Goal: Task Accomplishment & Management: Complete application form

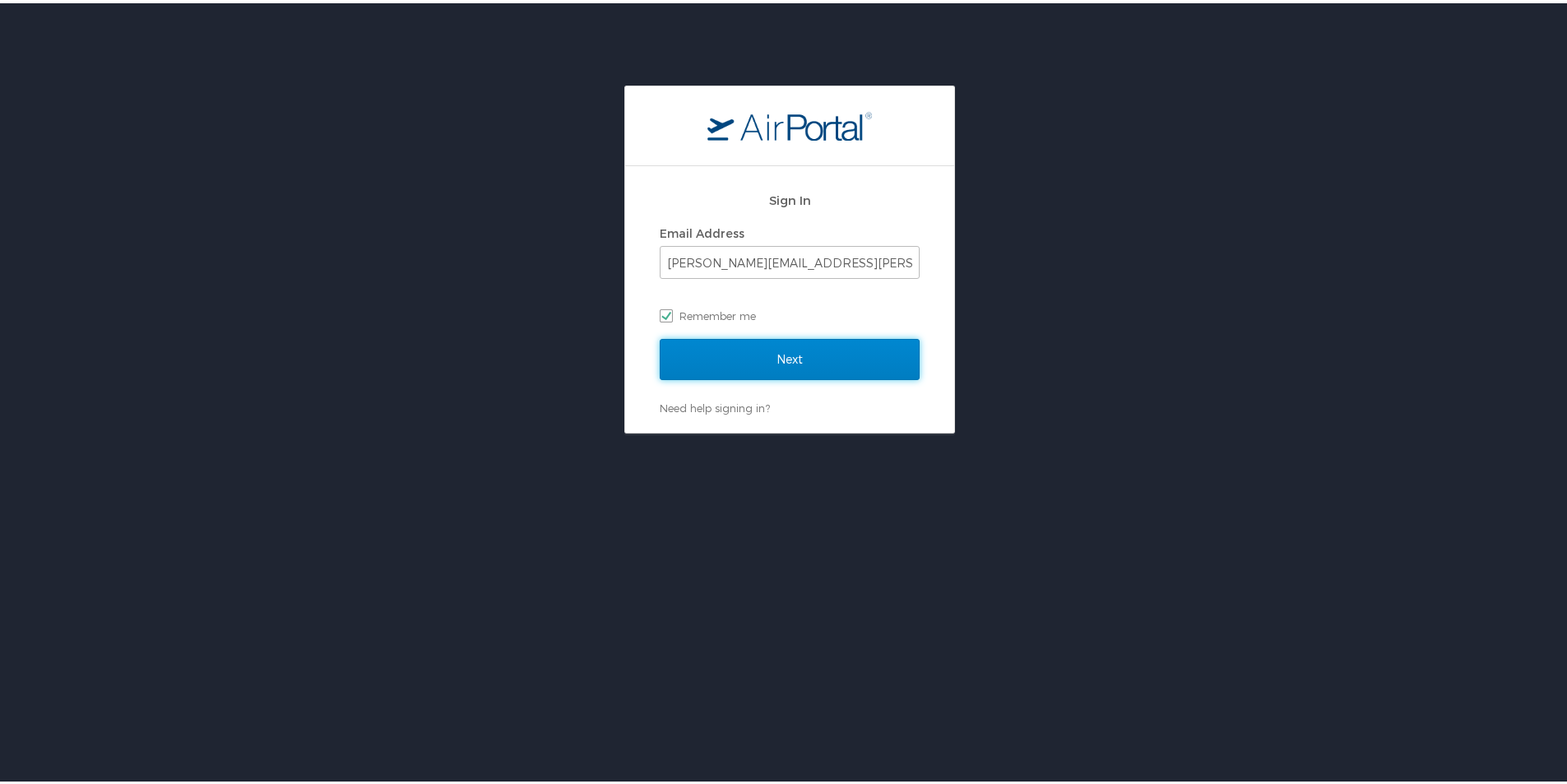
click at [792, 364] on input "Next" at bounding box center [789, 356] width 260 height 41
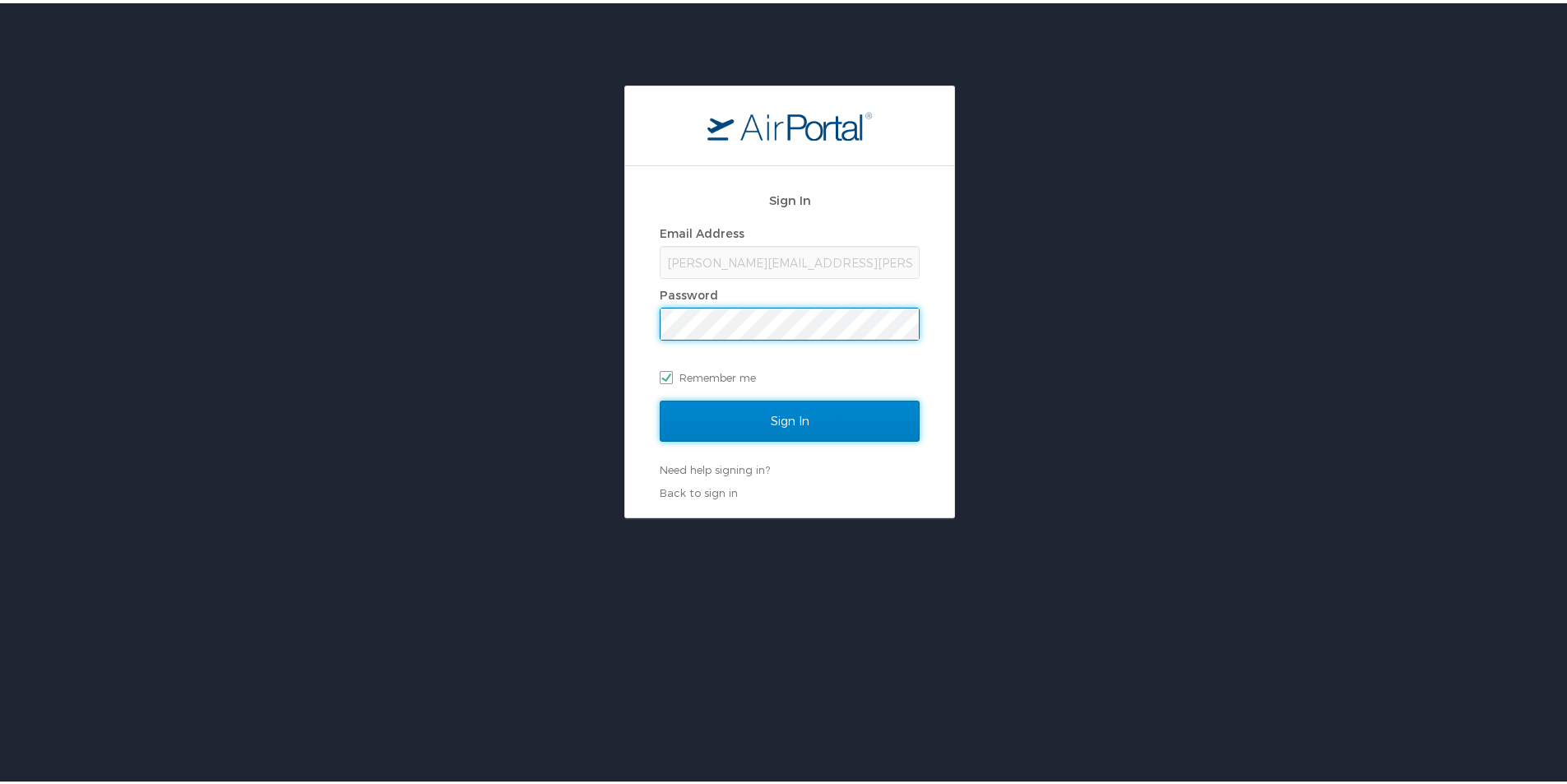
click at [707, 405] on input "Sign In" at bounding box center [789, 417] width 260 height 41
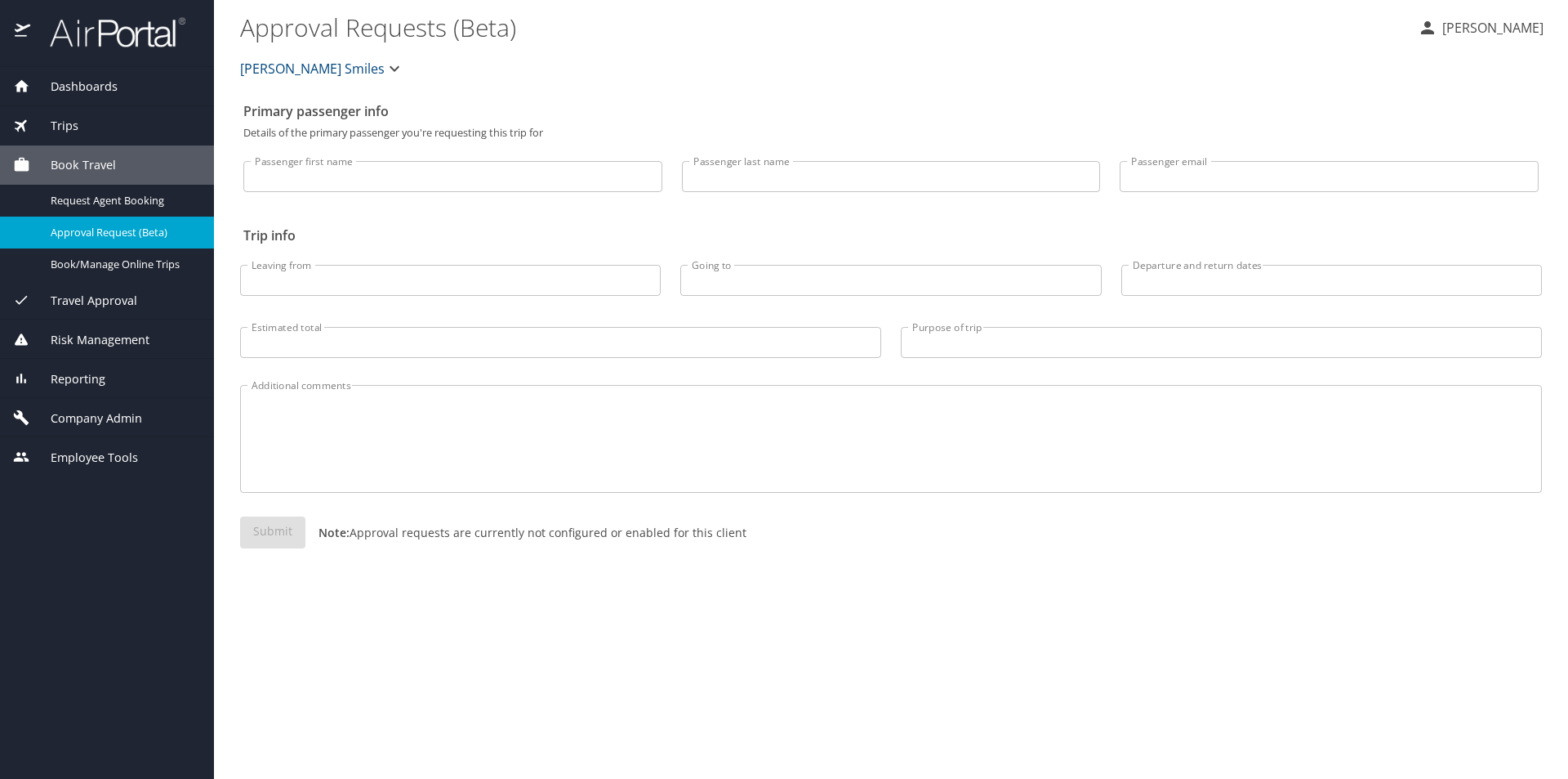
click at [310, 73] on span "[PERSON_NAME] Smiles" at bounding box center [313, 69] width 145 height 23
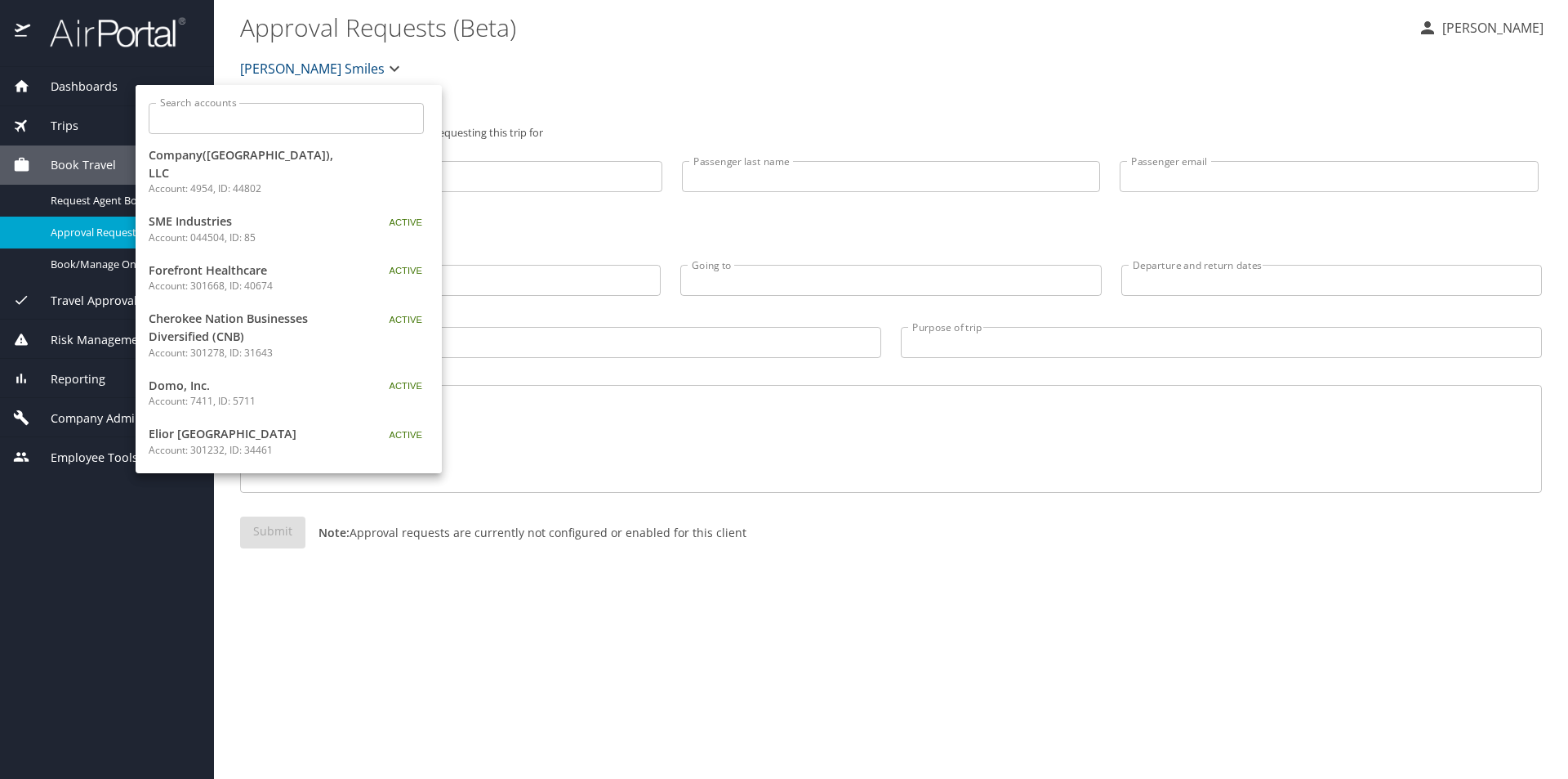
scroll to position [200, 0]
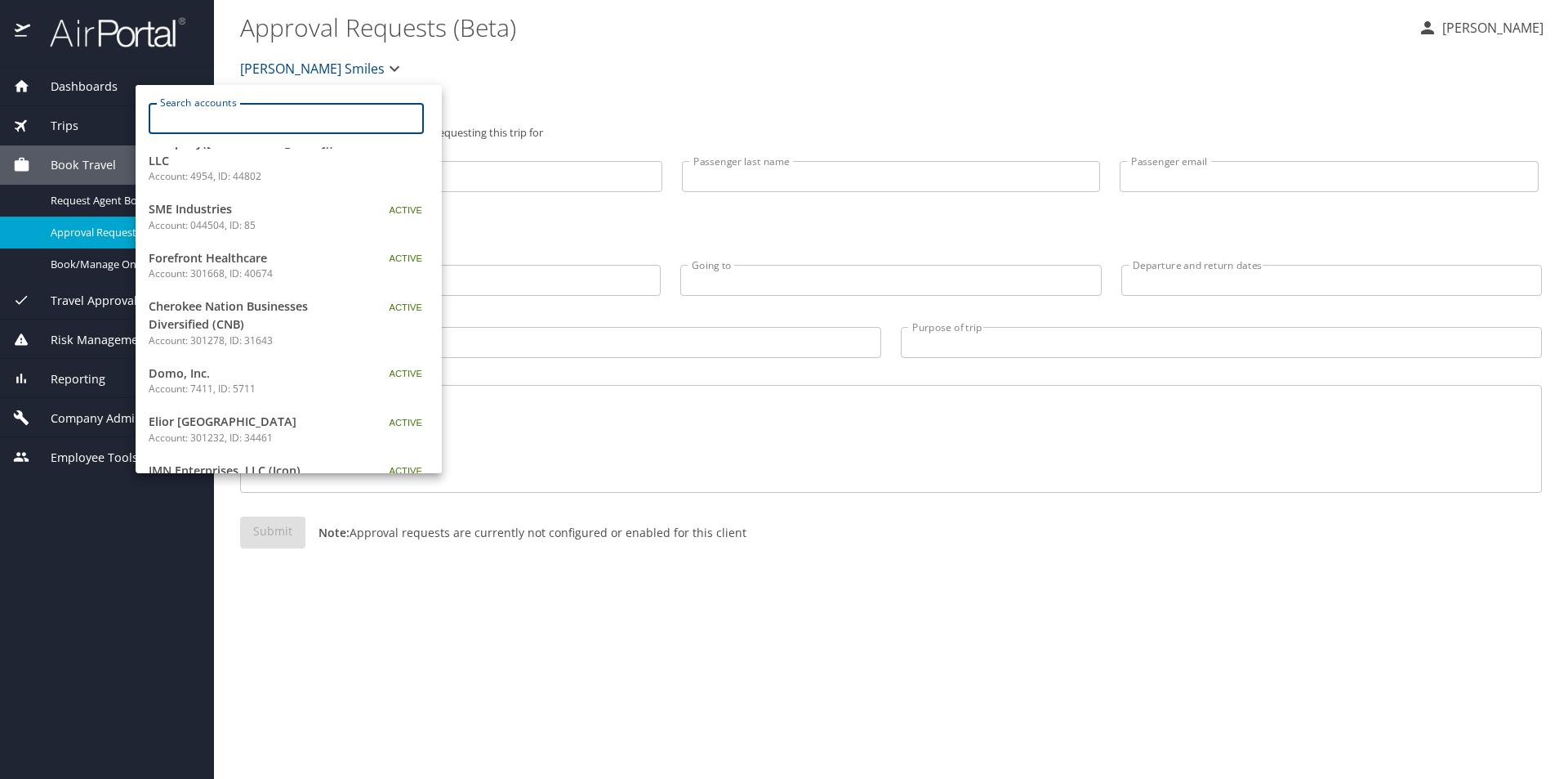
click at [226, 119] on input "Search accounts" at bounding box center [291, 119] width 265 height 31
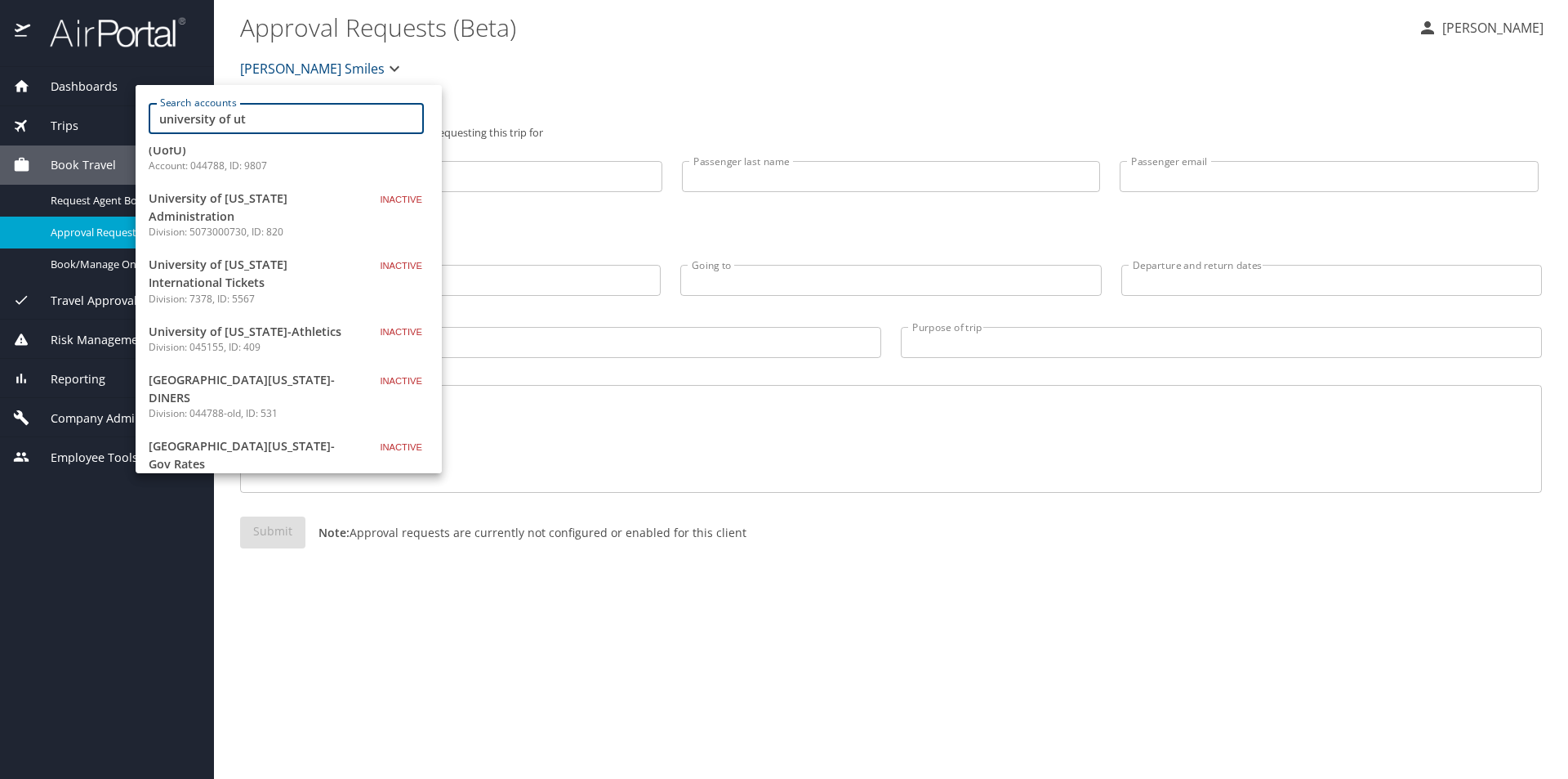
scroll to position [0, 0]
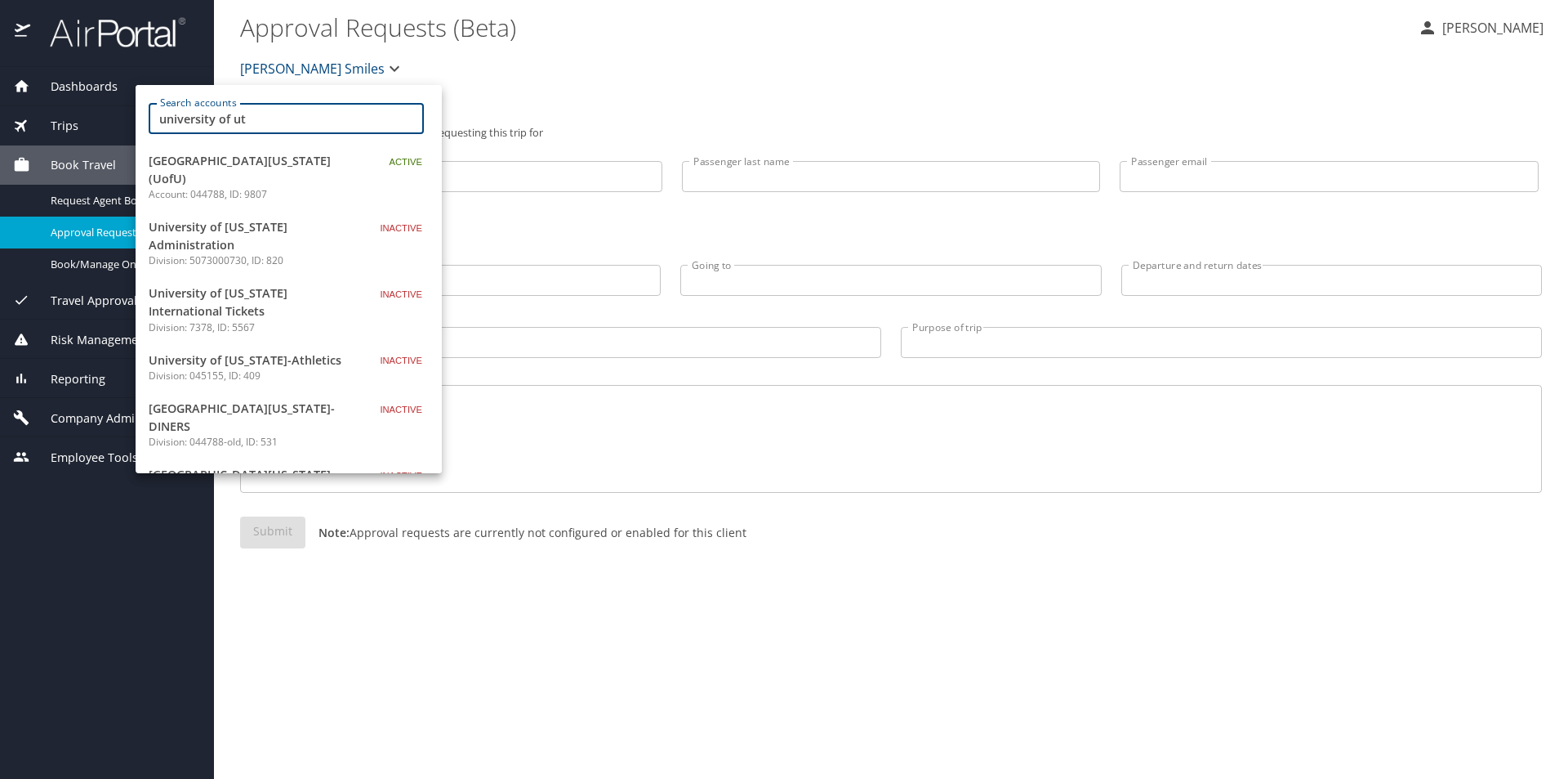
type input "university of ut"
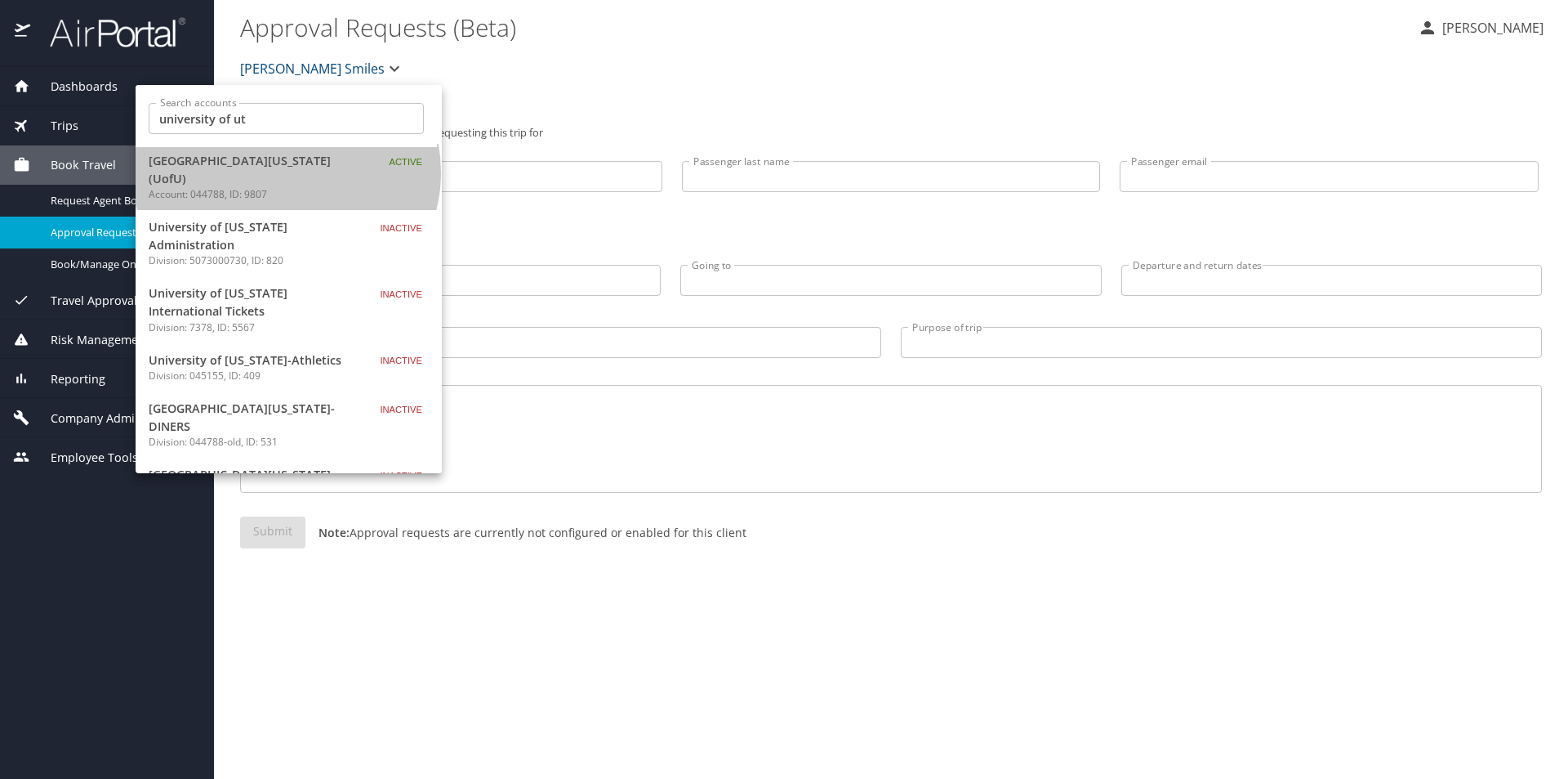
click at [287, 187] on p "Account: 044788, ID: 9807" at bounding box center [250, 194] width 204 height 15
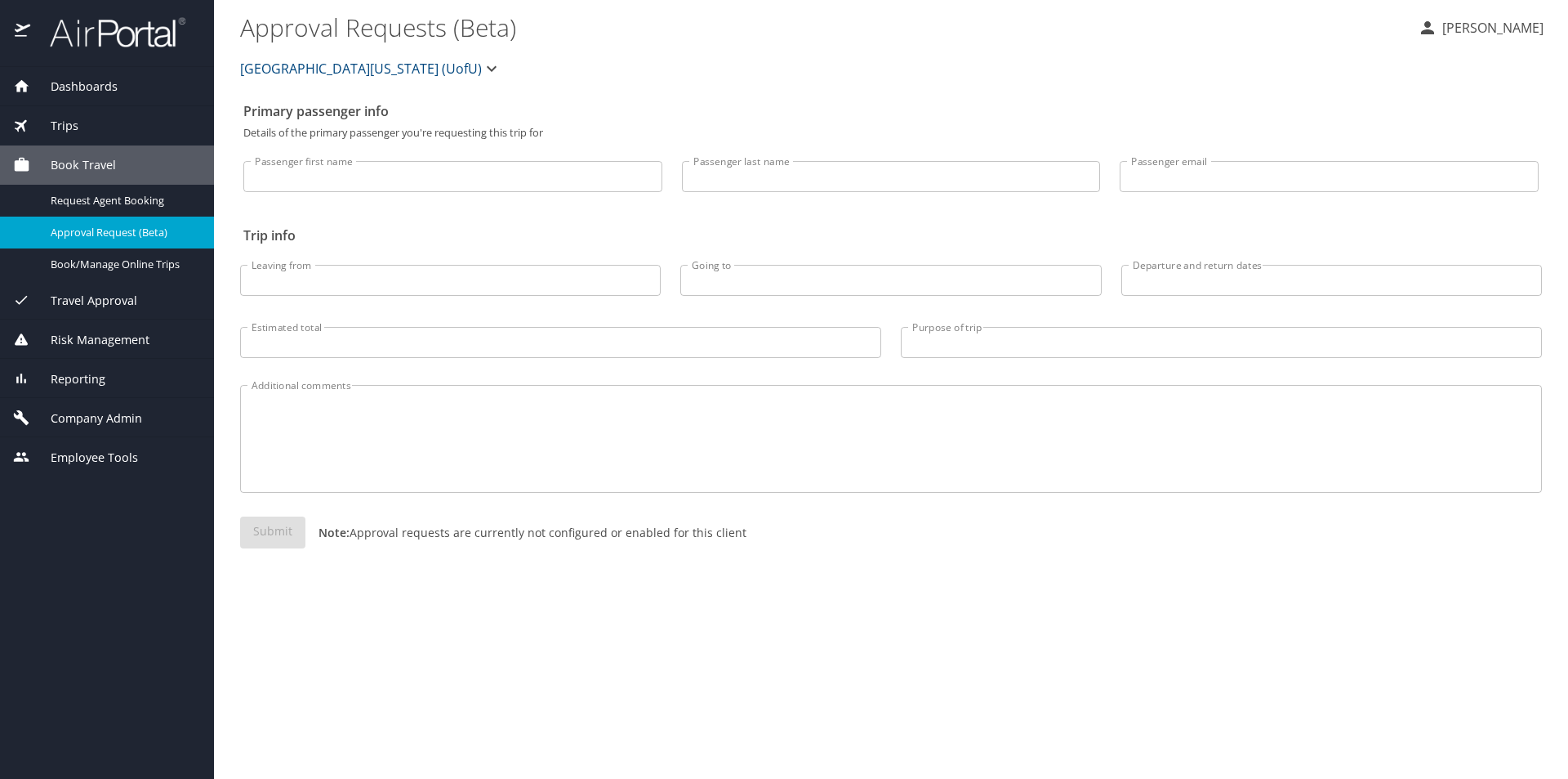
click at [391, 69] on span "[GEOGRAPHIC_DATA][US_STATE] (UofU)" at bounding box center [361, 69] width 241 height 23
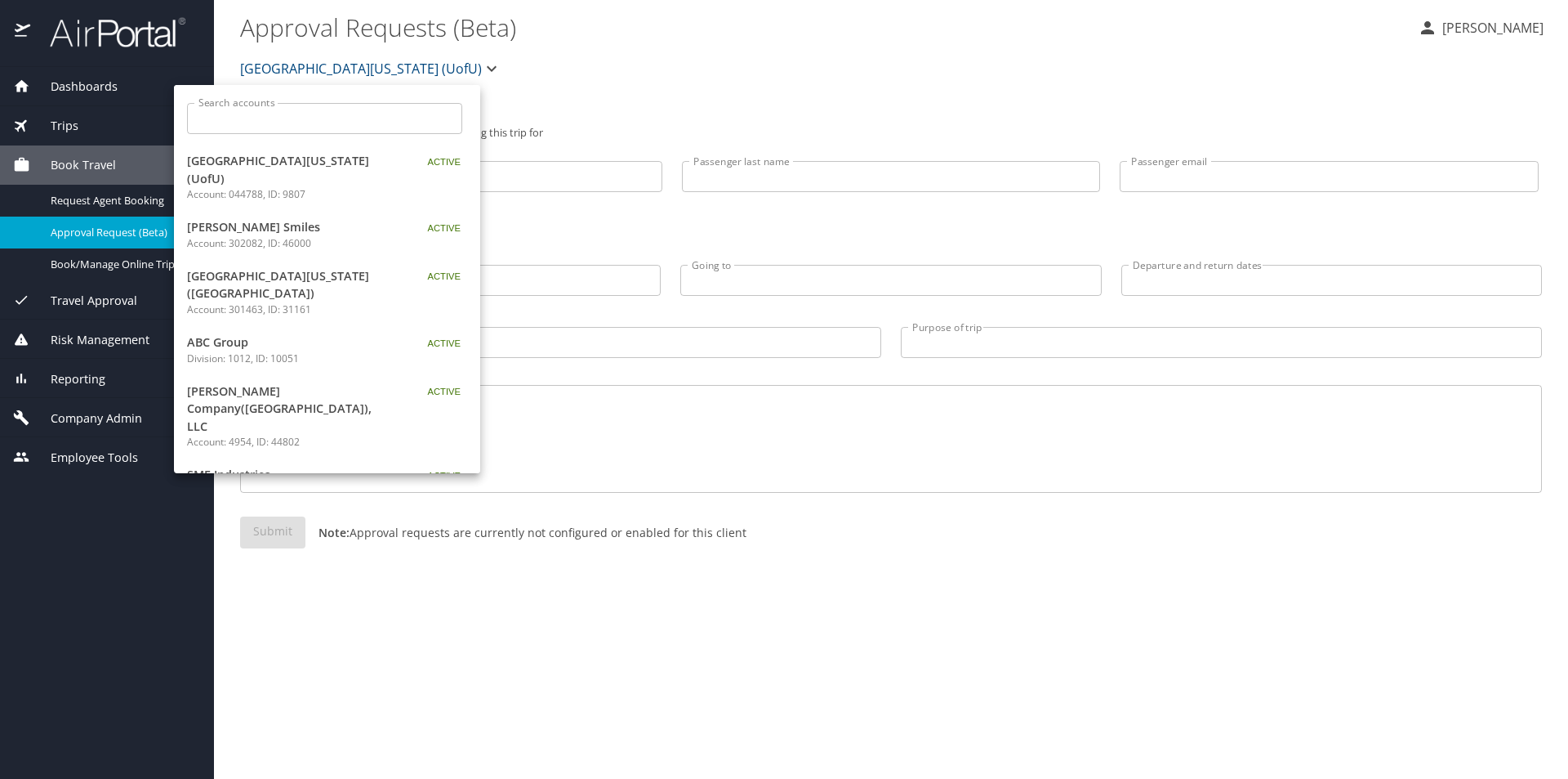
click at [287, 116] on input "Search accounts" at bounding box center [330, 119] width 265 height 31
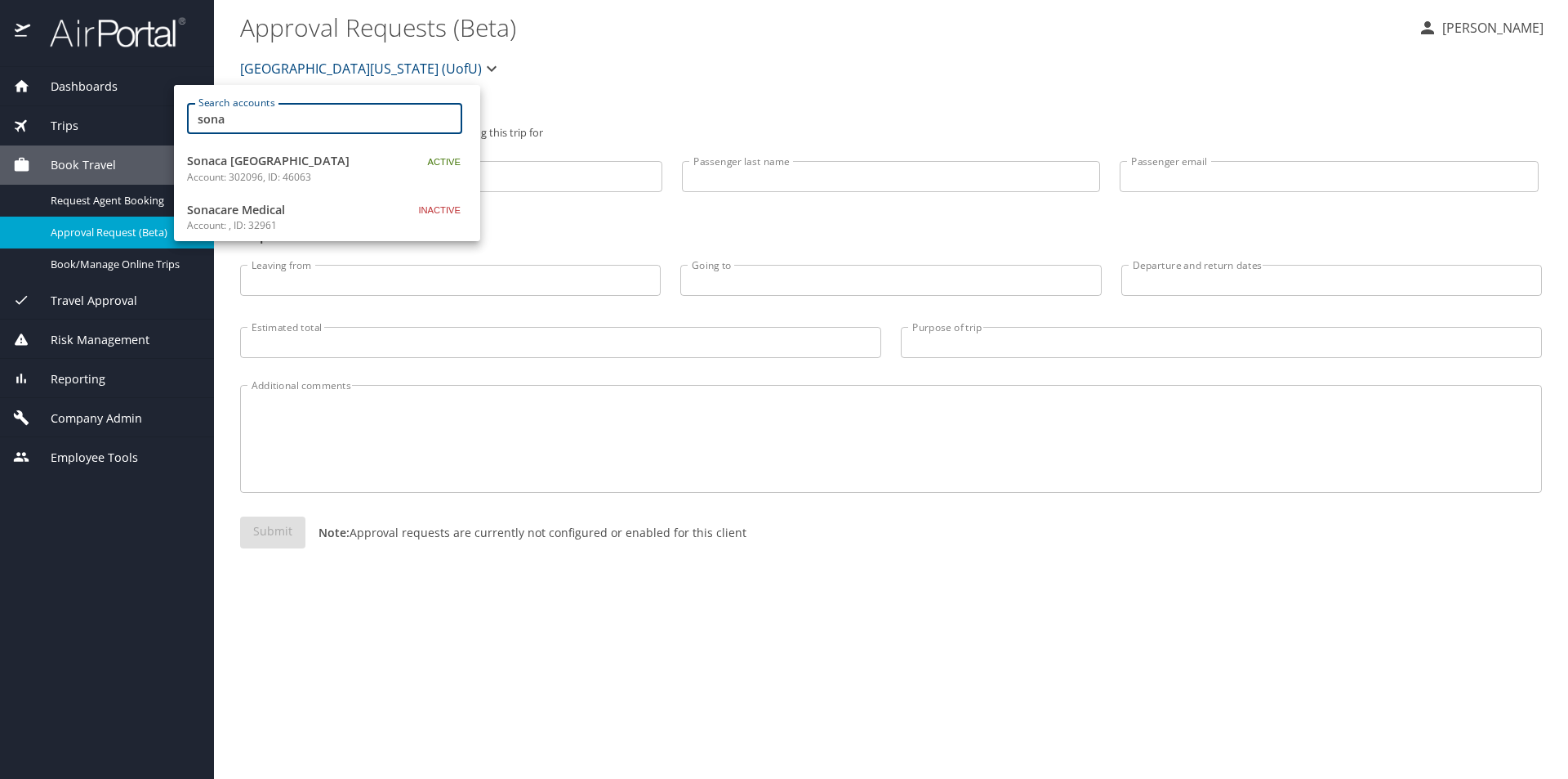
drag, startPoint x: 273, startPoint y: 126, endPoint x: 192, endPoint y: 126, distance: 81.0
click at [192, 126] on div "sona Search accounts" at bounding box center [324, 119] width 275 height 31
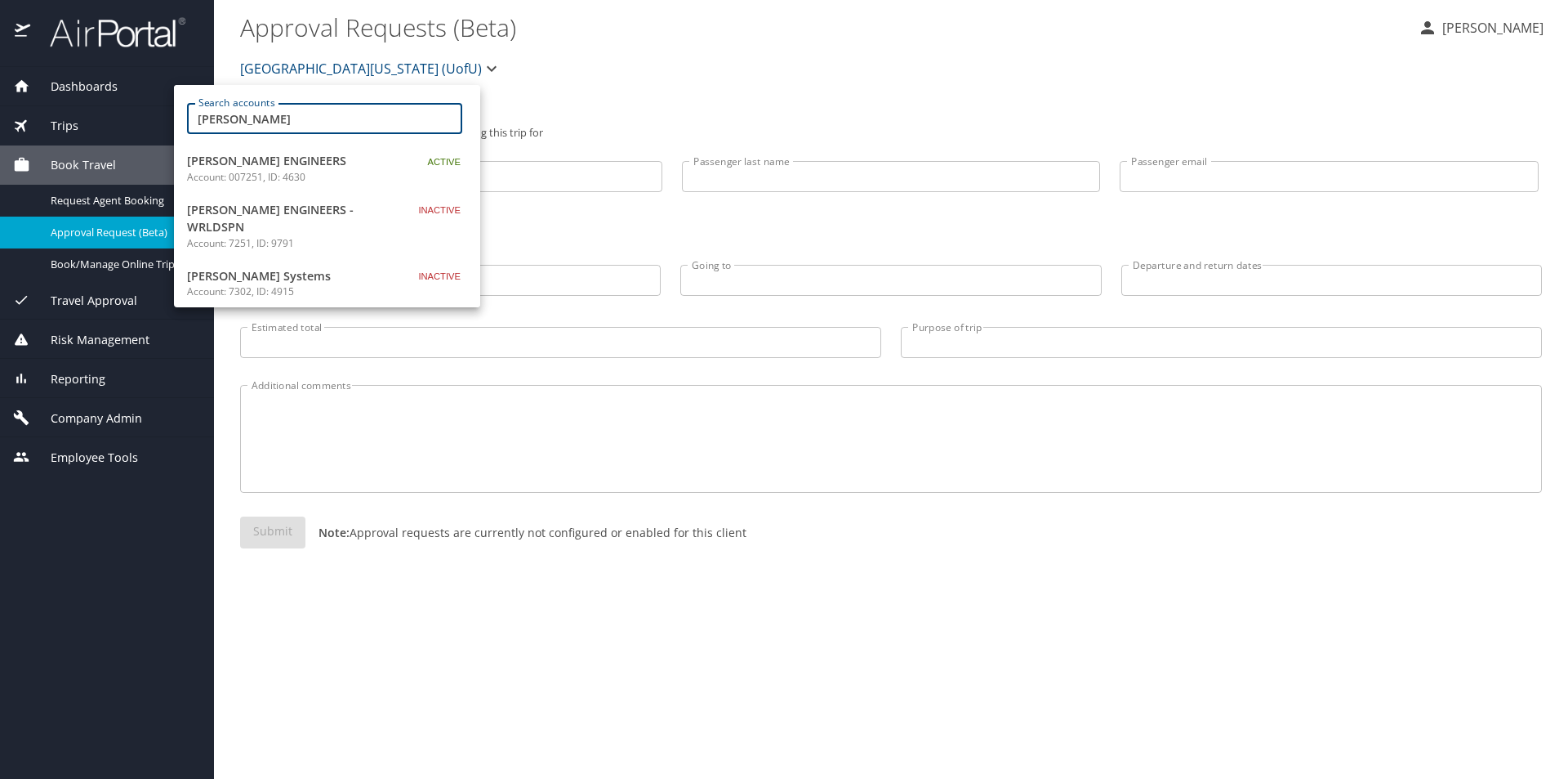
type input "[PERSON_NAME]"
